Goal: Transaction & Acquisition: Purchase product/service

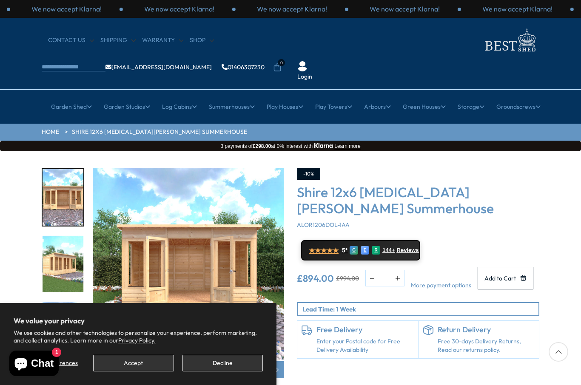
click at [238, 377] on section "We value your privacy We use cookies and other technologies to personalize your…" at bounding box center [138, 344] width 276 height 82
click at [247, 364] on button "Decline" at bounding box center [222, 363] width 80 height 17
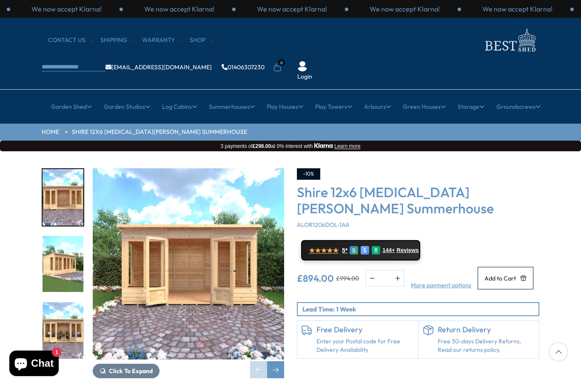
click at [245, 356] on div "Click To Expand Click To Expand Click To Expand Click To Expand Click To Expand…" at bounding box center [290, 279] width 581 height 257
click at [239, 359] on div "Click To Expand Click To Expand Click To Expand Click To Expand Click To Expand…" at bounding box center [290, 279] width 581 height 257
click at [349, 196] on link "12ft" at bounding box center [347, 203] width 11 height 15
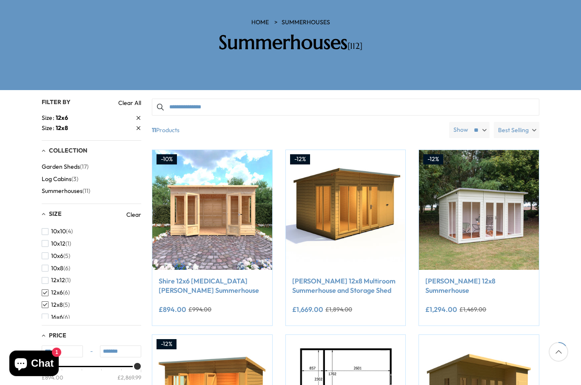
scroll to position [114, 0]
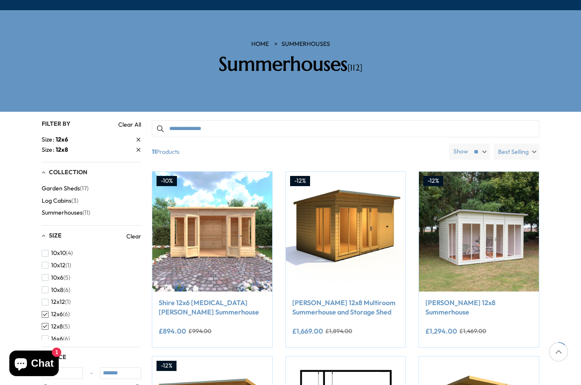
click at [504, 267] on button "Add to Cart" at bounding box center [478, 275] width 103 height 17
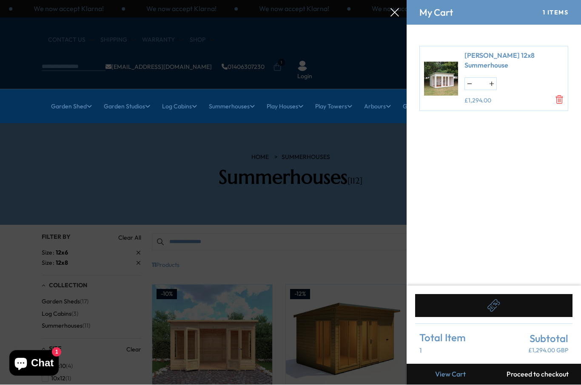
click at [499, 308] on icon at bounding box center [493, 306] width 13 height 13
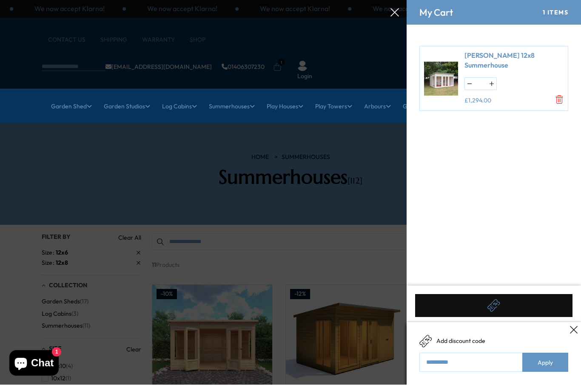
click at [523, 264] on form "Shire Lela 12x8 Summerhouse * £1,294.00" at bounding box center [493, 155] width 174 height 261
click at [523, 280] on form "Shire Lela 12x8 Summerhouse * £1,294.00" at bounding box center [493, 155] width 174 height 261
click at [503, 305] on button at bounding box center [493, 306] width 157 height 23
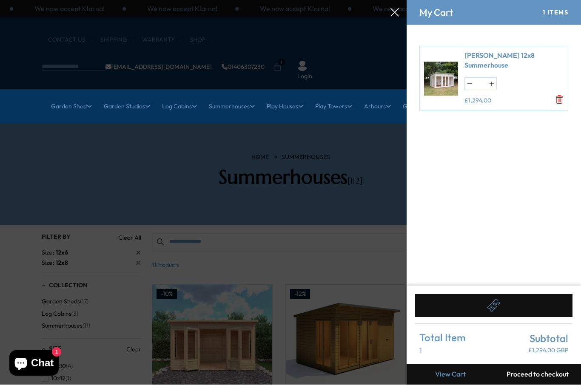
click at [368, 0] on div at bounding box center [290, 0] width 581 height 0
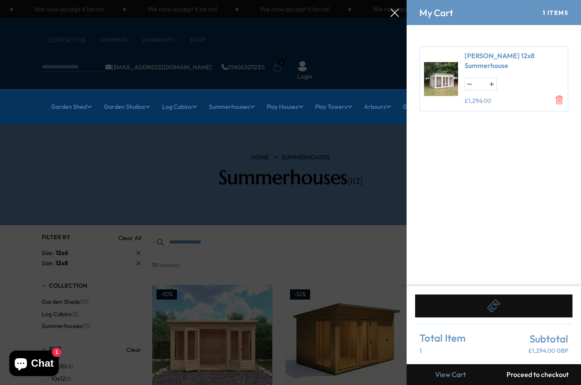
click at [384, 0] on div at bounding box center [290, 0] width 581 height 0
click at [385, 0] on div at bounding box center [290, 0] width 581 height 0
click at [391, 0] on div at bounding box center [290, 0] width 581 height 0
click at [397, 15] on icon at bounding box center [394, 13] width 9 height 9
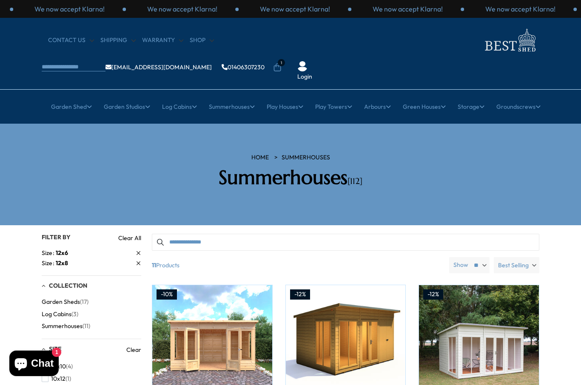
click at [400, 12] on p "We now accept Klarna!" at bounding box center [407, 8] width 70 height 9
click at [281, 63] on icon at bounding box center [277, 67] width 9 height 9
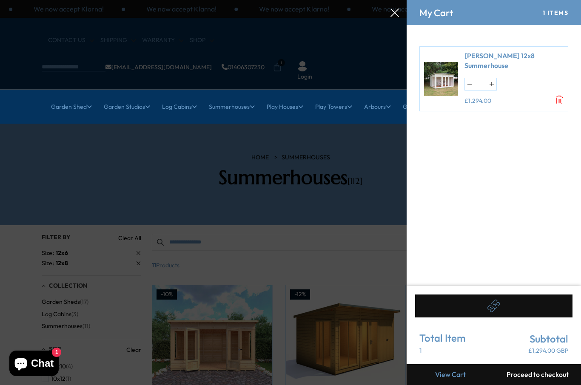
click at [529, 60] on link "[PERSON_NAME] 12x8 Summerhouse" at bounding box center [513, 60] width 99 height 19
click at [531, 57] on link "[PERSON_NAME] 12x8 Summerhouse" at bounding box center [513, 60] width 99 height 19
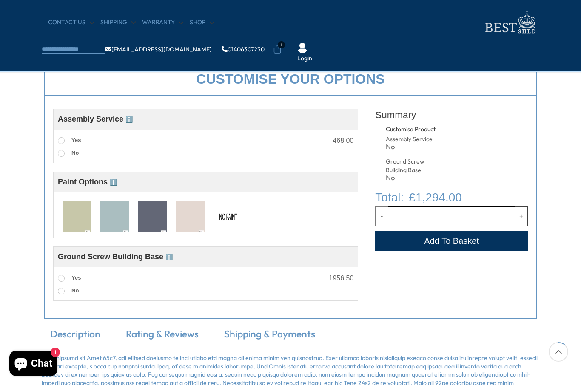
scroll to position [318, 0]
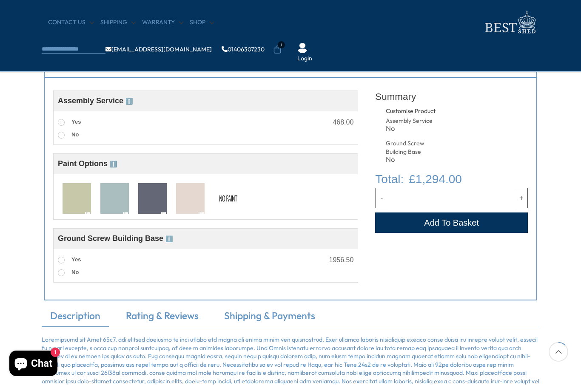
click at [52, 119] on div "Customise Product Assembly Service ℹ️ Assembly Service Choosing your building w…" at bounding box center [290, 189] width 493 height 223
click at [58, 124] on span at bounding box center [61, 122] width 7 height 7
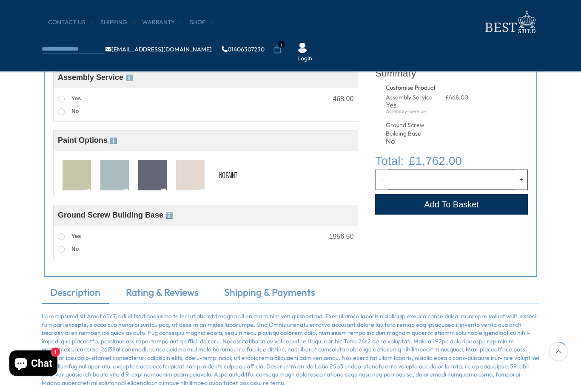
scroll to position [341, 0]
click at [457, 205] on button "Add to Cart" at bounding box center [451, 204] width 153 height 20
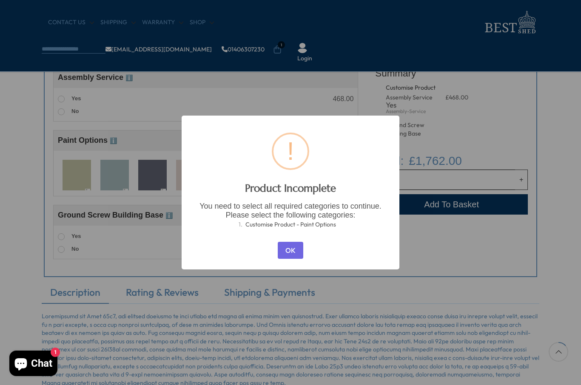
click at [291, 259] on button "OK" at bounding box center [290, 250] width 25 height 17
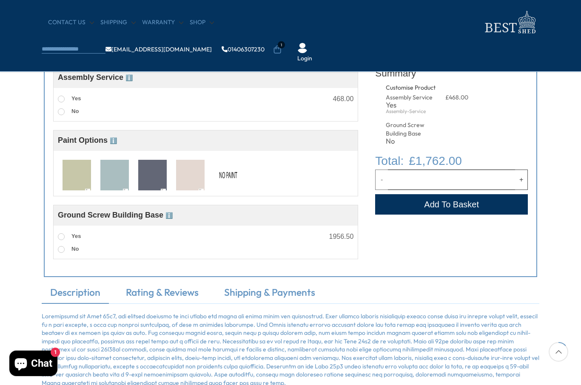
click at [232, 179] on img at bounding box center [228, 175] width 28 height 31
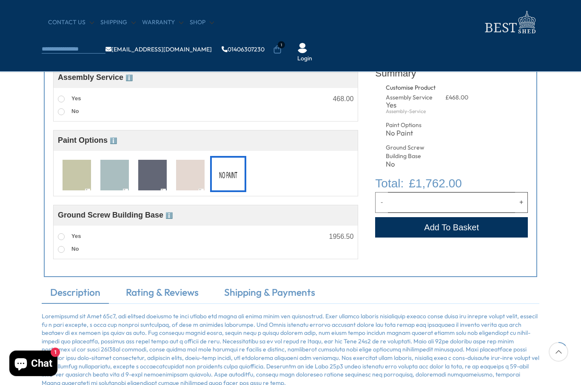
click at [452, 225] on button "Add to Cart" at bounding box center [451, 227] width 153 height 20
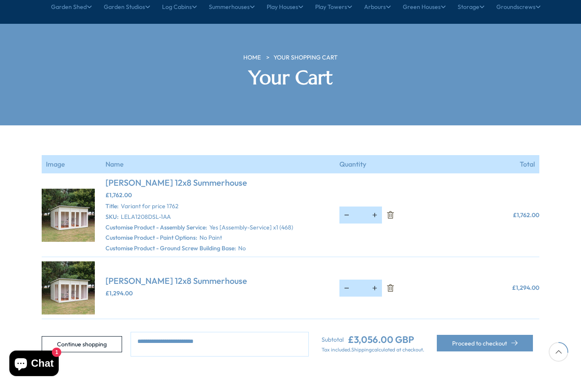
scroll to position [98, 0]
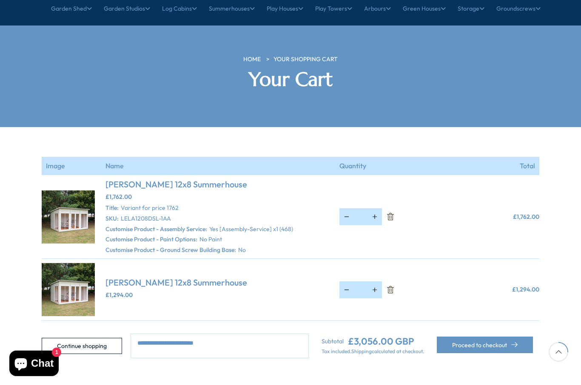
click at [394, 286] on icon "Remove Shire Lela 12x8 Summerhouse" at bounding box center [390, 290] width 9 height 9
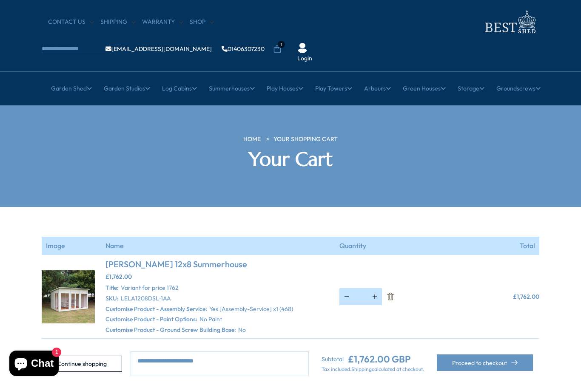
scroll to position [0, 0]
